Goal: Transaction & Acquisition: Subscribe to service/newsletter

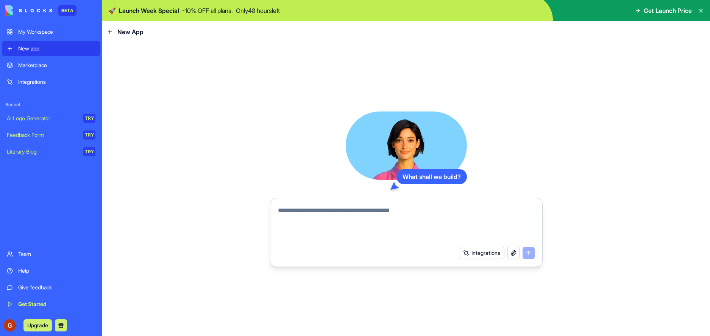
drag, startPoint x: 409, startPoint y: 131, endPoint x: 347, endPoint y: 167, distance: 71.3
click at [355, 162] on video at bounding box center [406, 145] width 121 height 68
click at [385, 201] on div at bounding box center [406, 221] width 266 height 41
click at [381, 215] on textarea at bounding box center [406, 224] width 257 height 36
click at [440, 192] on div "What shall we build? Integrations" at bounding box center [406, 188] width 273 height 155
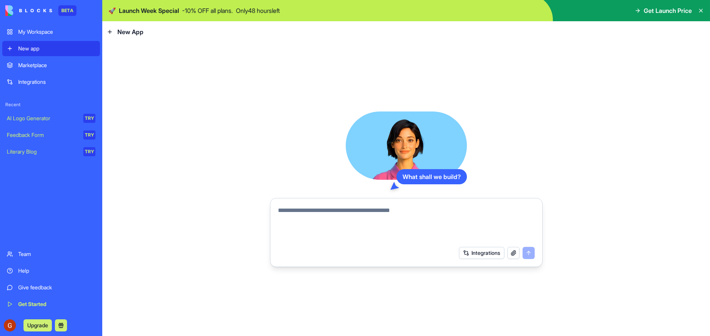
click at [60, 325] on button at bounding box center [61, 325] width 12 height 12
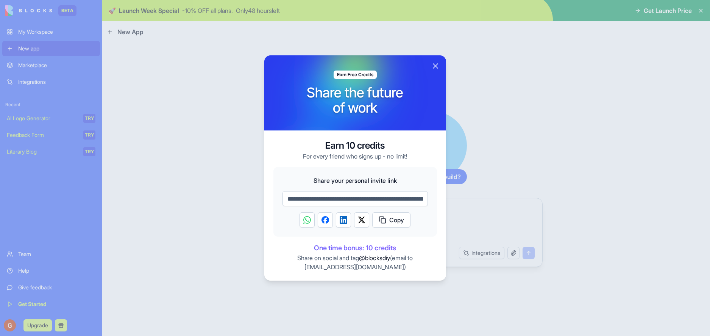
click at [151, 300] on div at bounding box center [355, 168] width 710 height 336
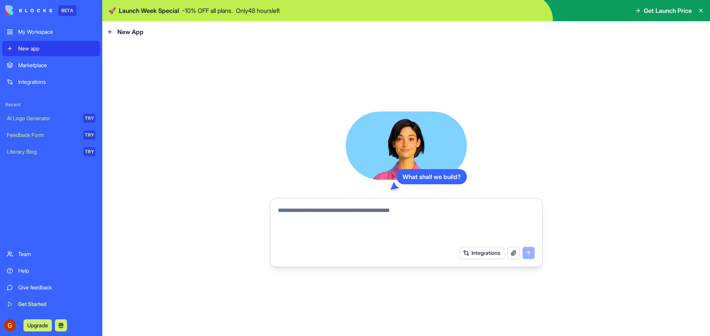
click at [34, 322] on button "Upgrade" at bounding box center [37, 325] width 28 height 12
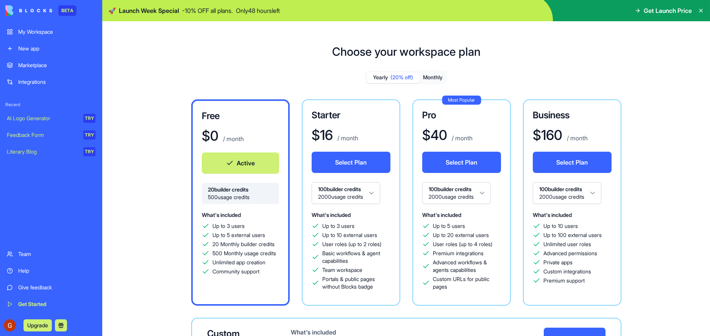
click at [421, 83] on div "Yearly (20% off) Monthly" at bounding box center [407, 77] width 82 height 14
click at [423, 80] on button "Monthly" at bounding box center [433, 77] width 27 height 11
click at [401, 78] on span "(20% off)" at bounding box center [402, 77] width 23 height 8
click at [427, 78] on button "Monthly" at bounding box center [433, 77] width 27 height 11
click at [402, 75] on span "(20% off)" at bounding box center [402, 77] width 23 height 8
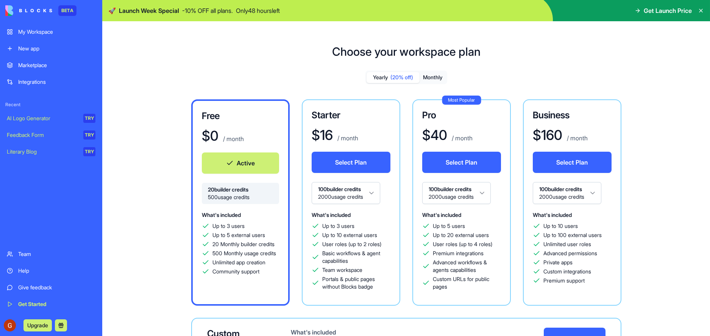
click at [700, 9] on icon at bounding box center [701, 10] width 3 height 3
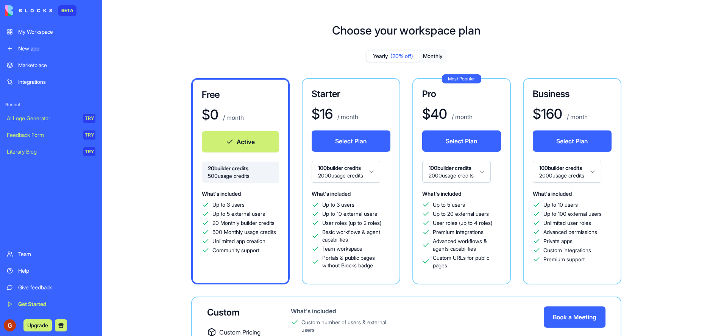
click at [31, 30] on div "My Workspace" at bounding box center [56, 32] width 77 height 8
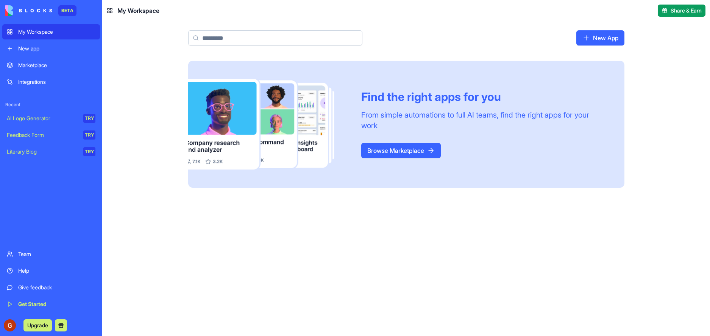
click at [37, 60] on link "Marketplace" at bounding box center [51, 65] width 98 height 15
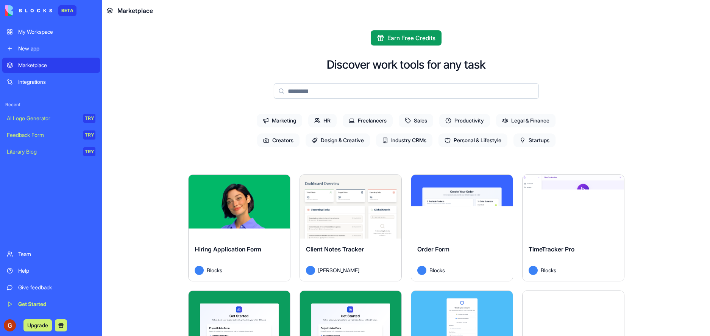
click at [415, 125] on span "Sales" at bounding box center [416, 121] width 34 height 14
